Goal: Task Accomplishment & Management: Use online tool/utility

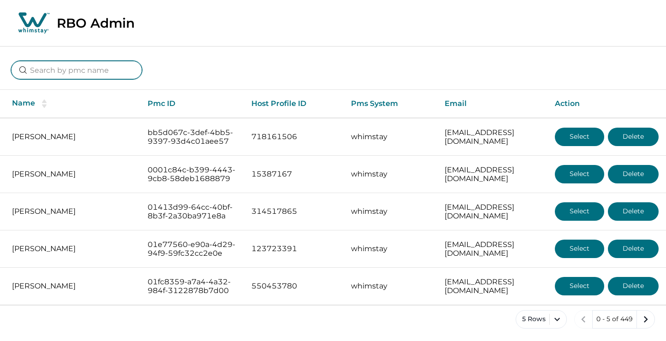
click at [61, 72] on input at bounding box center [76, 70] width 131 height 18
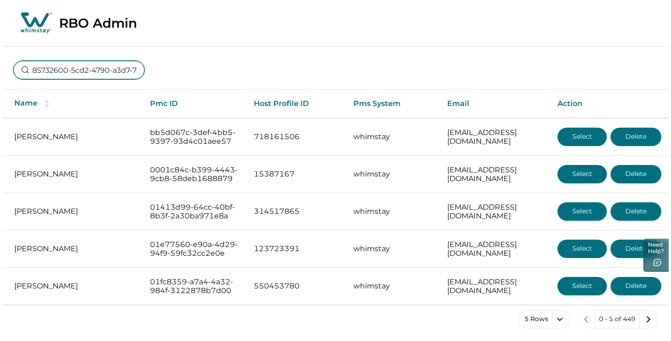
scroll to position [0, 67]
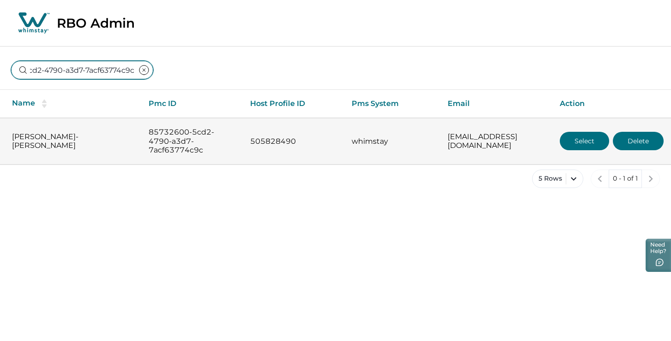
type input "85732600-5cd2-4790-a3d7-7acf63774c9c"
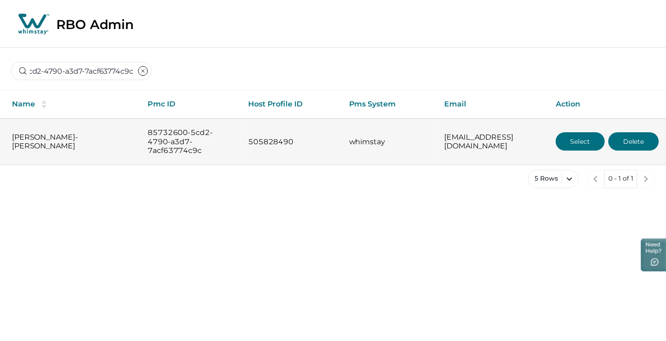
scroll to position [0, 0]
click at [594, 138] on button "Select" at bounding box center [584, 141] width 49 height 18
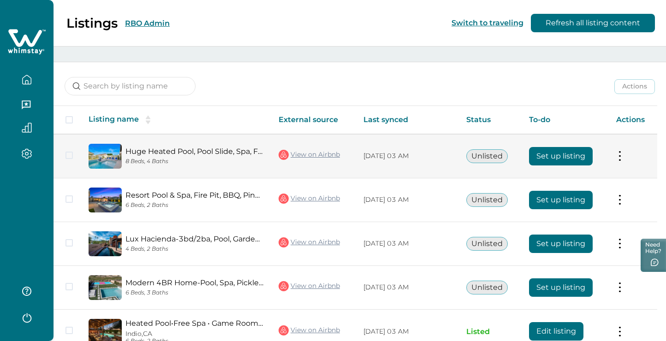
scroll to position [72, 0]
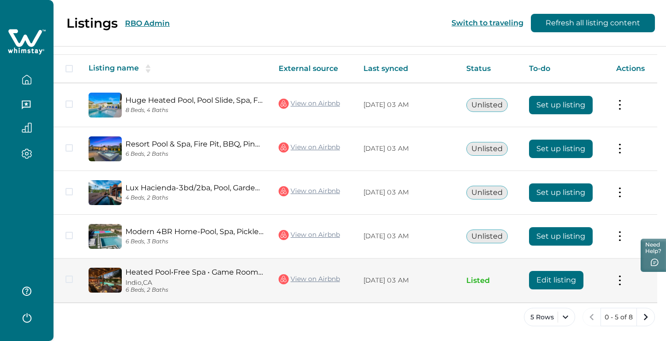
click at [116, 285] on img at bounding box center [105, 280] width 33 height 25
click at [116, 269] on img at bounding box center [105, 280] width 33 height 25
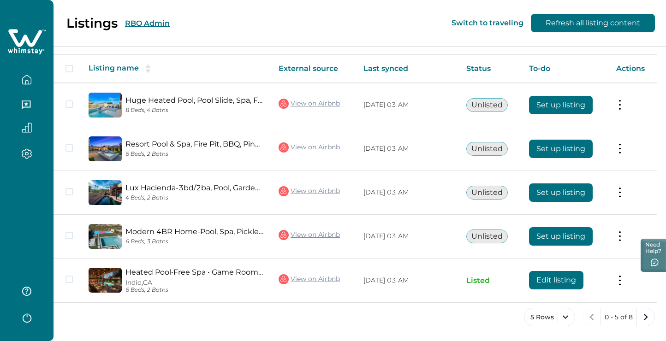
click at [397, 36] on div "Listings RBO Admin Switch to traveling Refresh all listing content" at bounding box center [333, 23] width 666 height 47
